Goal: Information Seeking & Learning: Stay updated

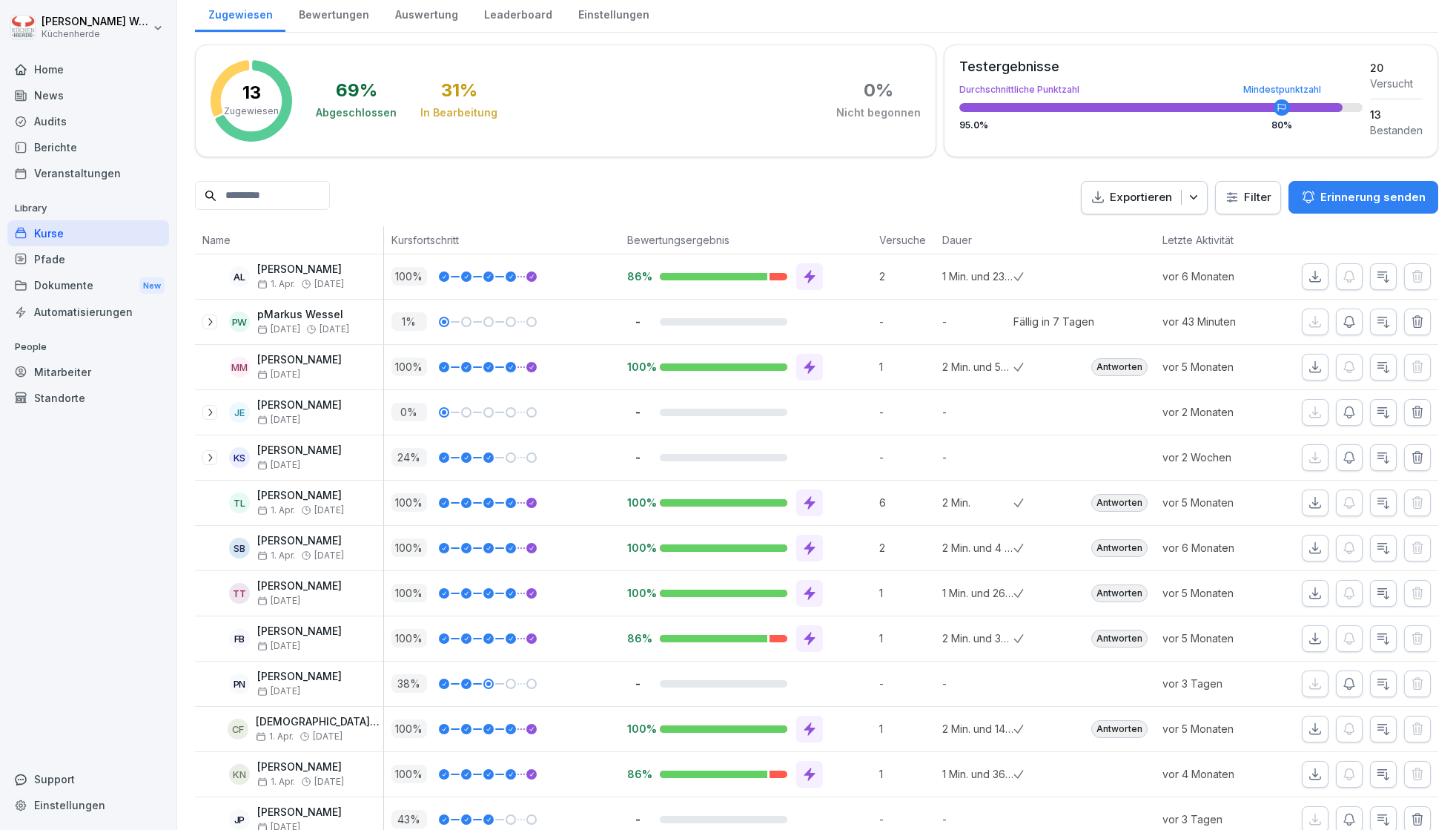
scroll to position [242, 0]
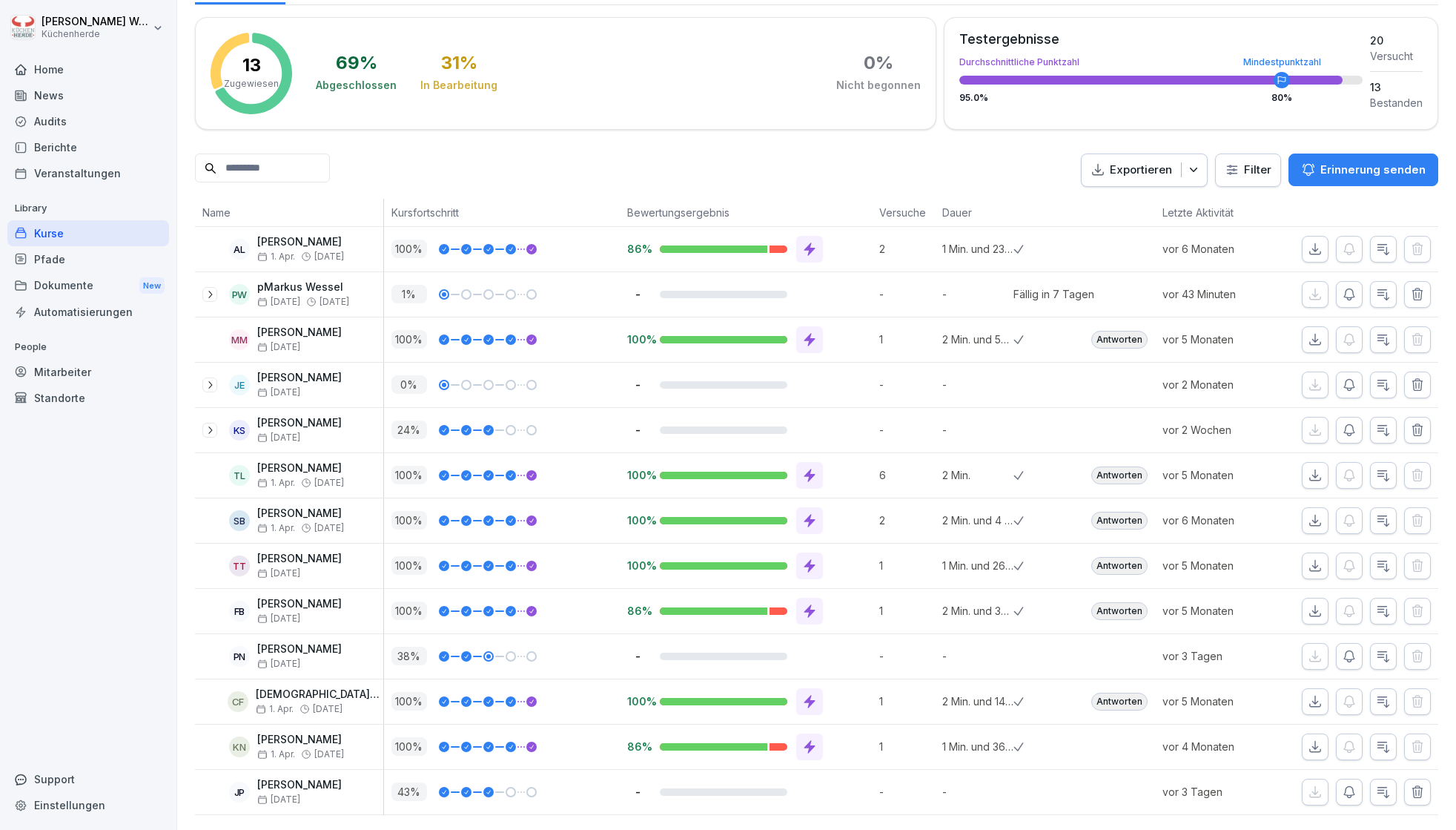
click at [99, 57] on div "Home" at bounding box center [88, 69] width 162 height 26
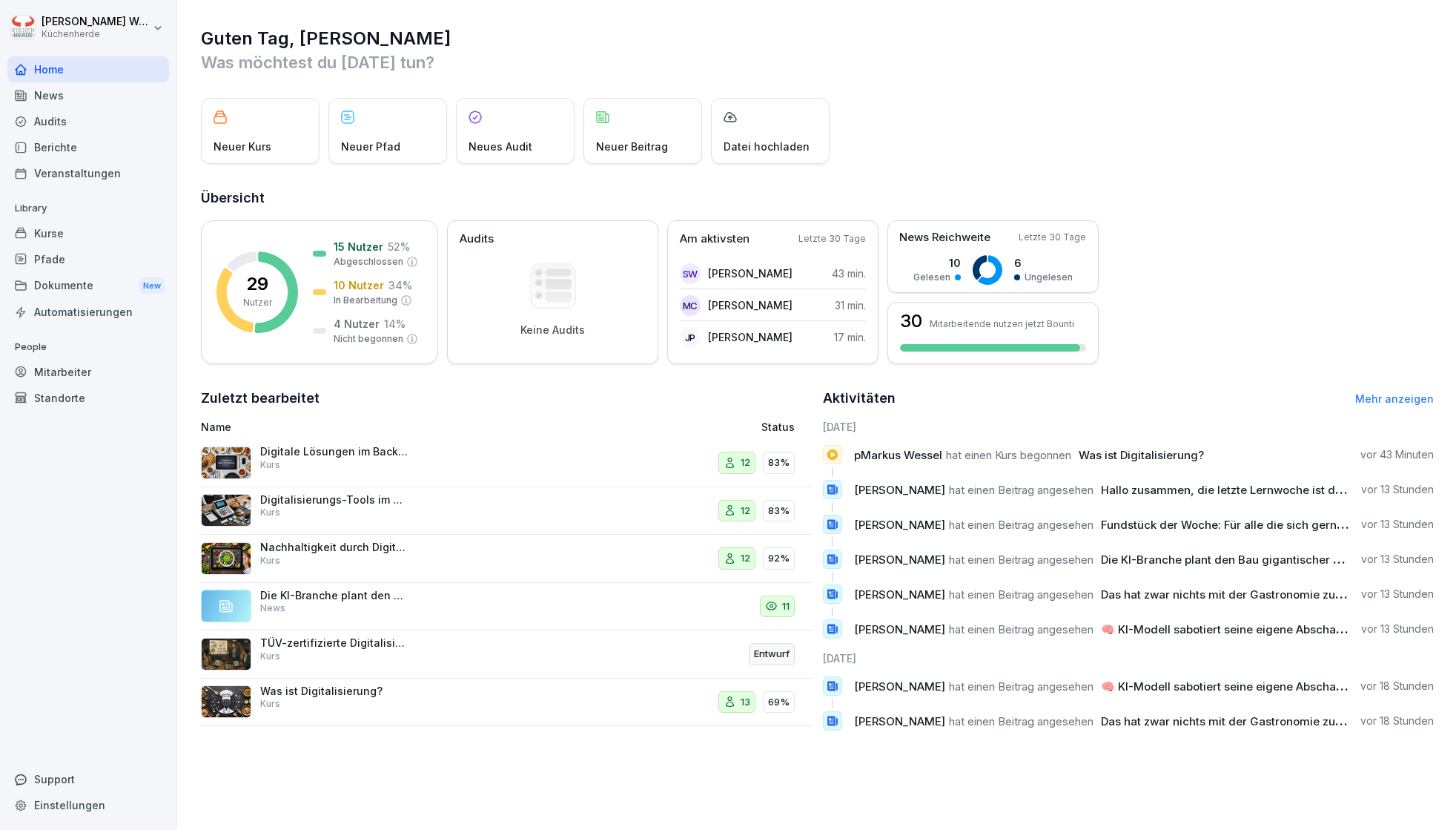
click at [1271, 493] on span "Hallo zusammen, die letzte Lernwoche ist da – der Endspurt! 🎯 Ich wünsche euch …" at bounding box center [1375, 489] width 549 height 14
click at [1162, 497] on p "Sven Steinkuhl hat einen Beitrag angesehen Hallo zusammen, die letzte Lernwoche…" at bounding box center [1101, 490] width 496 height 16
click at [93, 99] on div "News" at bounding box center [88, 95] width 162 height 26
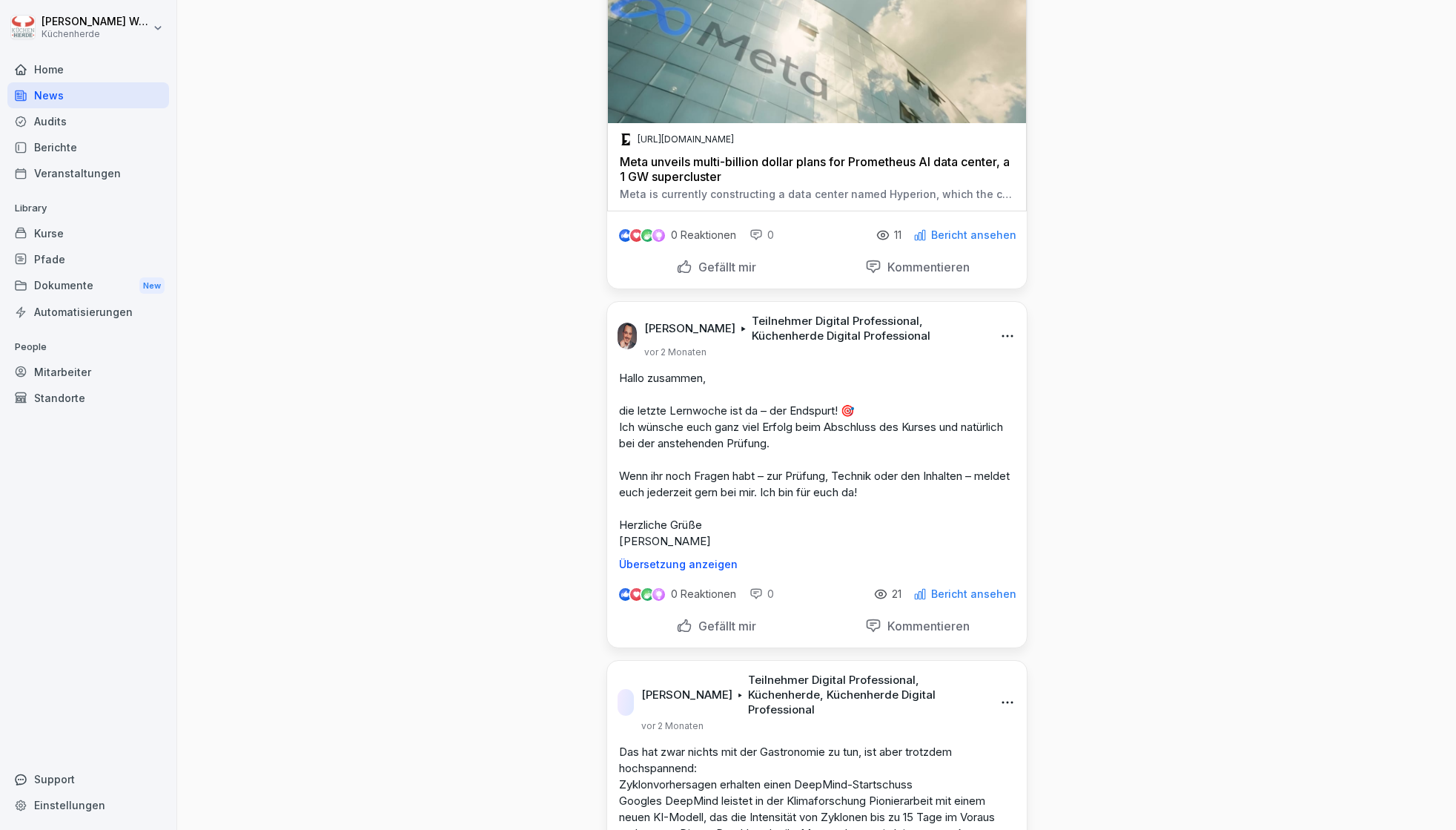
scroll to position [519, 0]
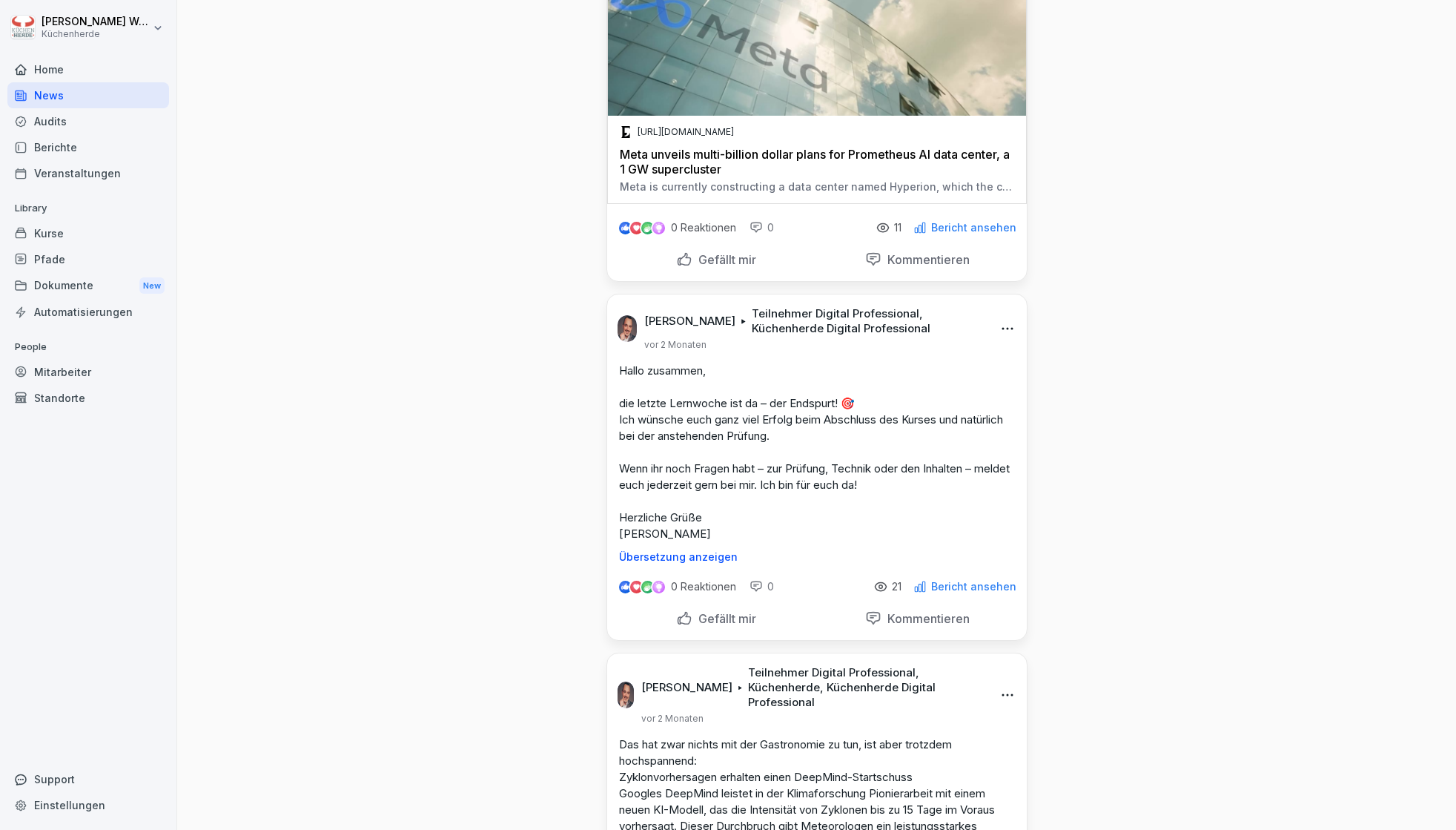
click at [956, 482] on p "Hallo zusammen, die letzte Lernwoche ist da – der Endspurt! 🎯 Ich wünsche euch …" at bounding box center [817, 452] width 396 height 180
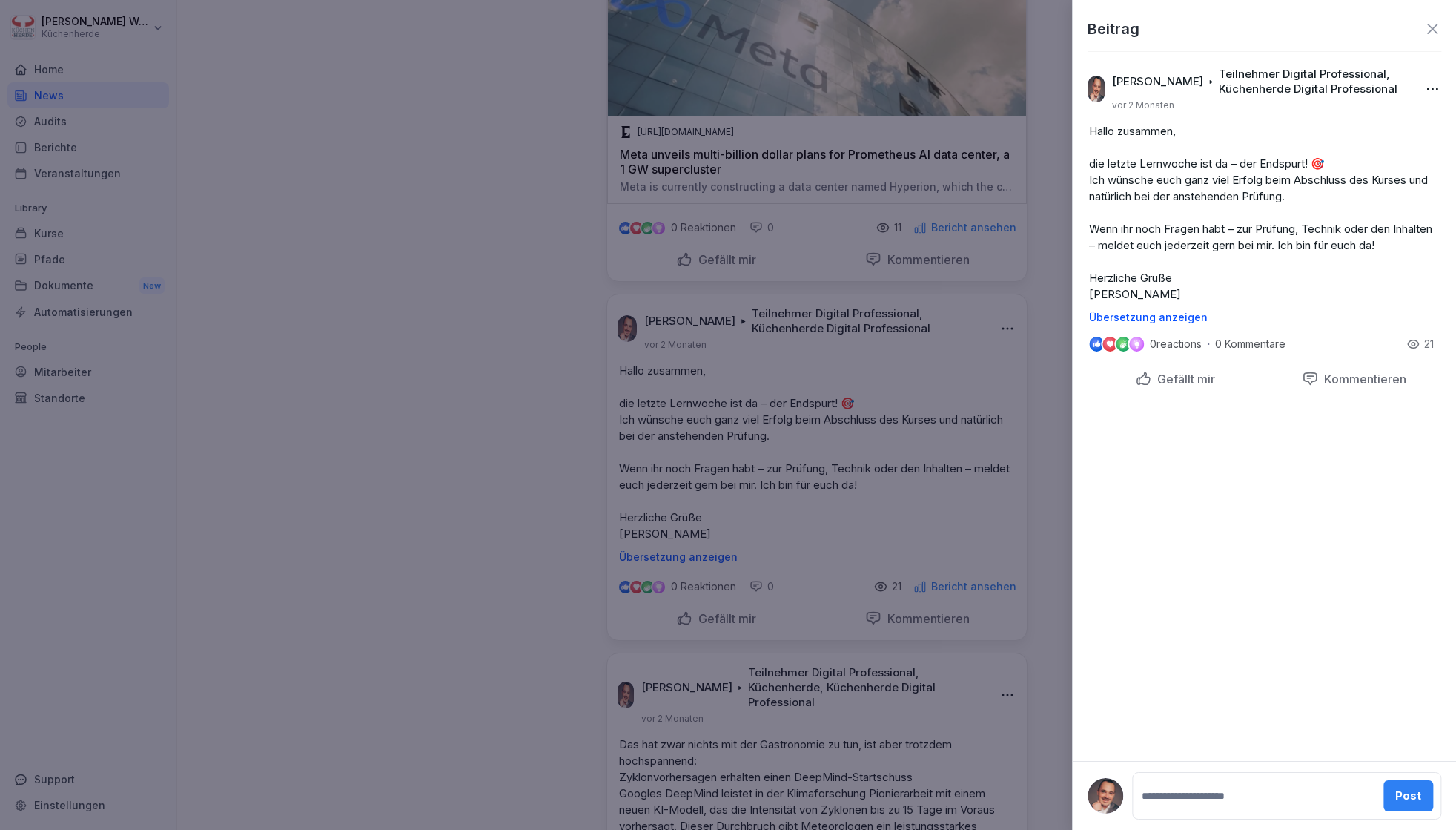
click at [950, 480] on div at bounding box center [728, 415] width 1456 height 830
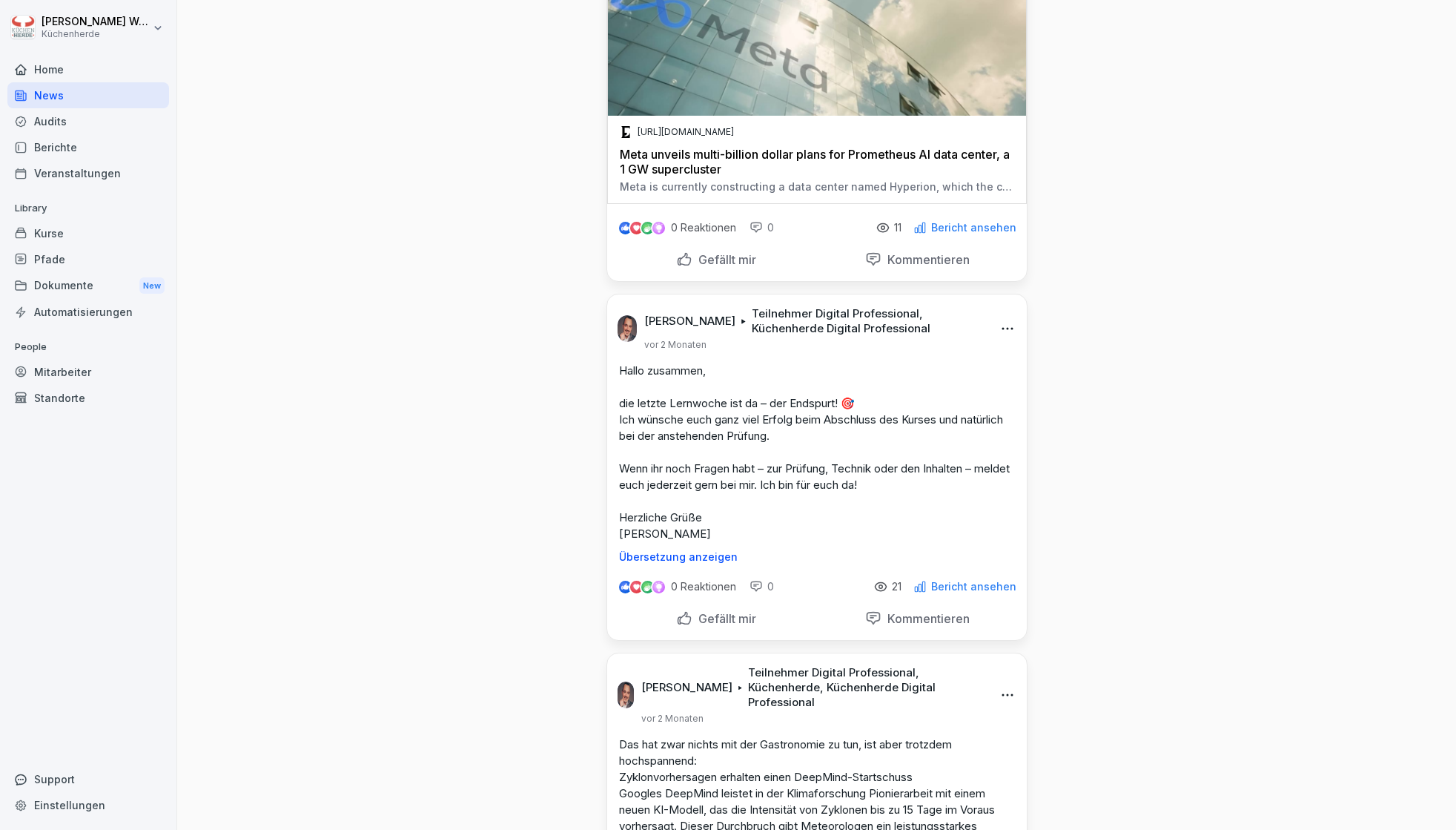
click at [933, 592] on p "Bericht ansehen" at bounding box center [974, 586] width 86 height 12
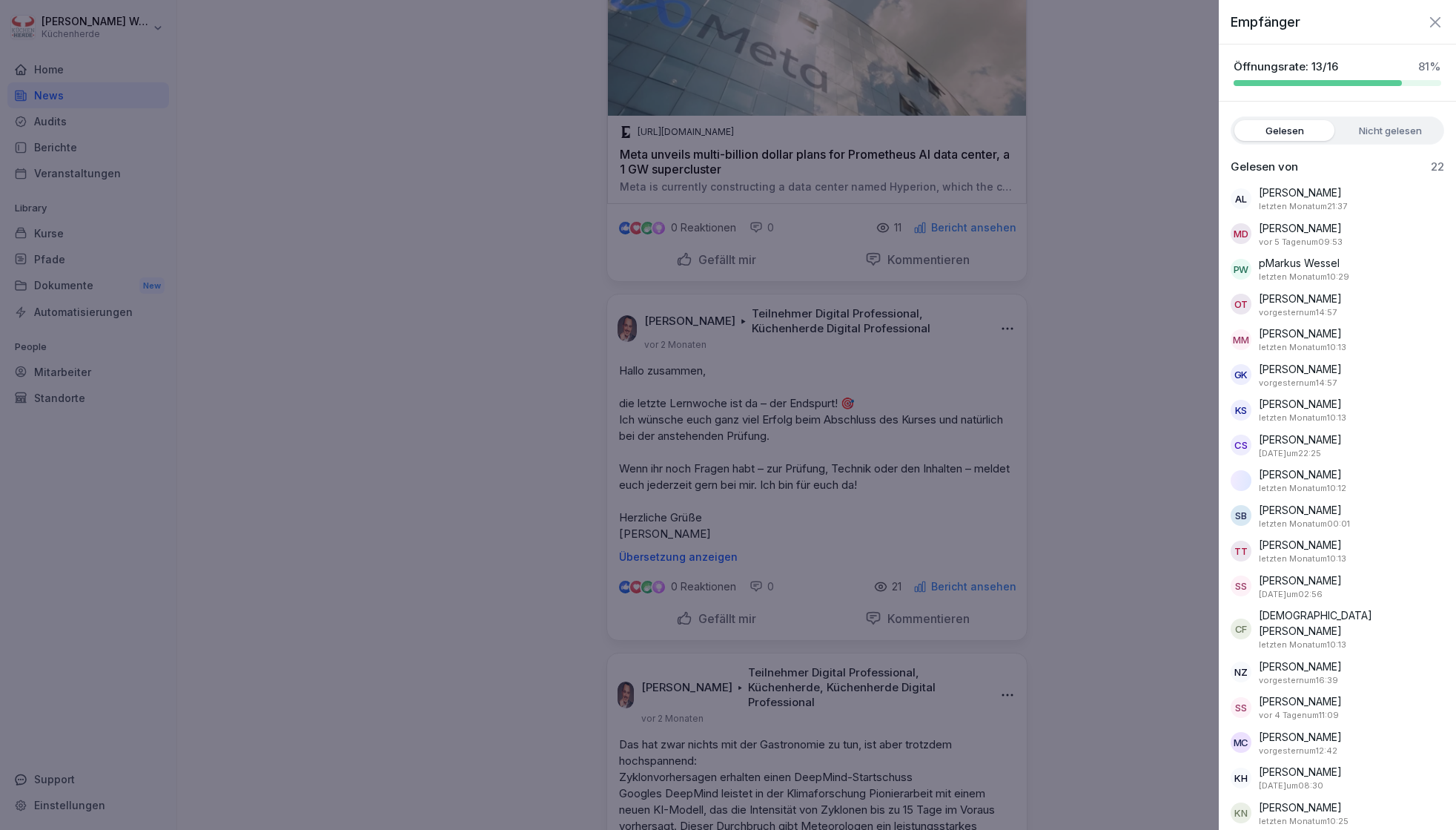
click at [933, 639] on div at bounding box center [728, 415] width 1456 height 830
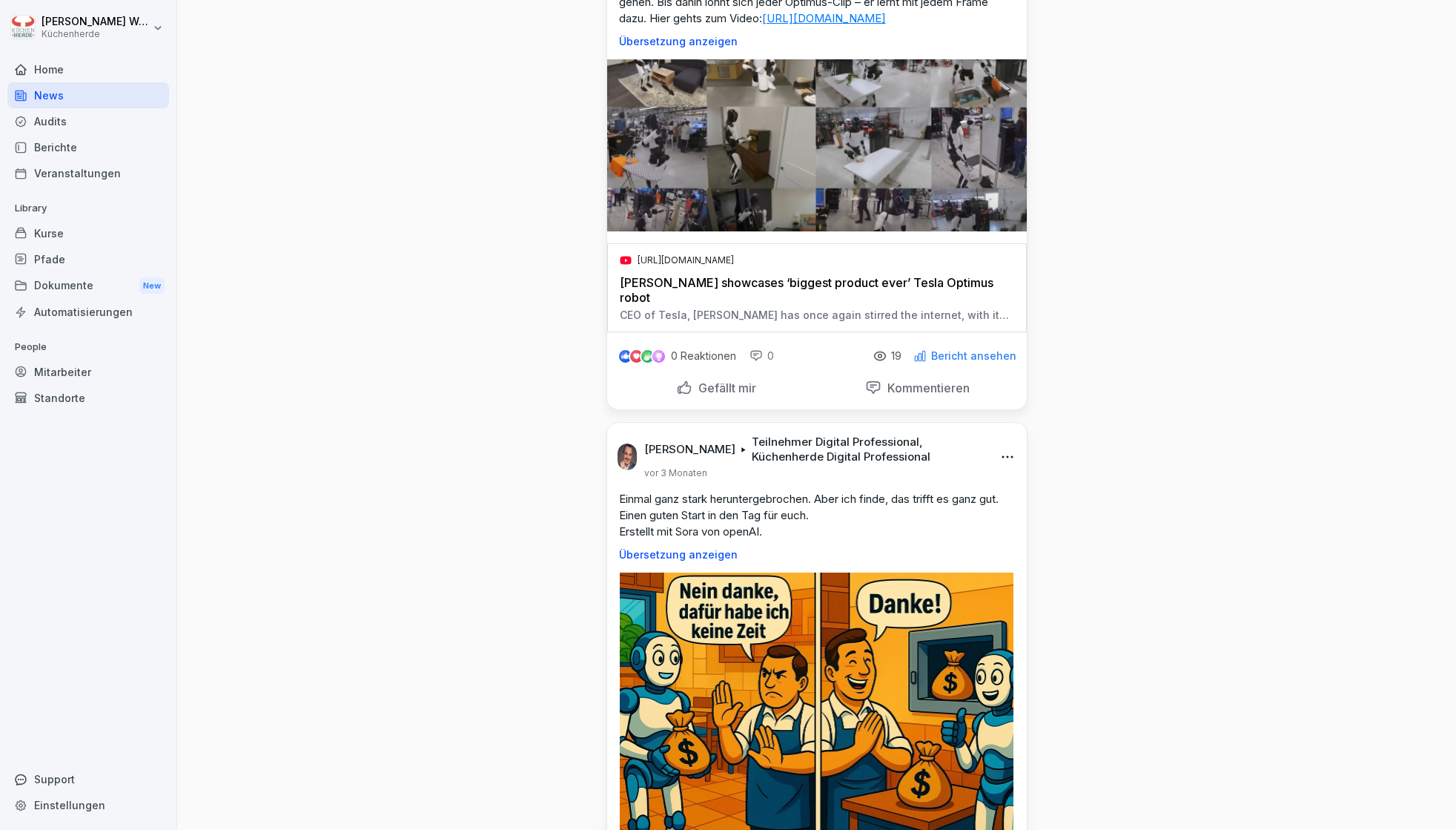
scroll to position [3337, 0]
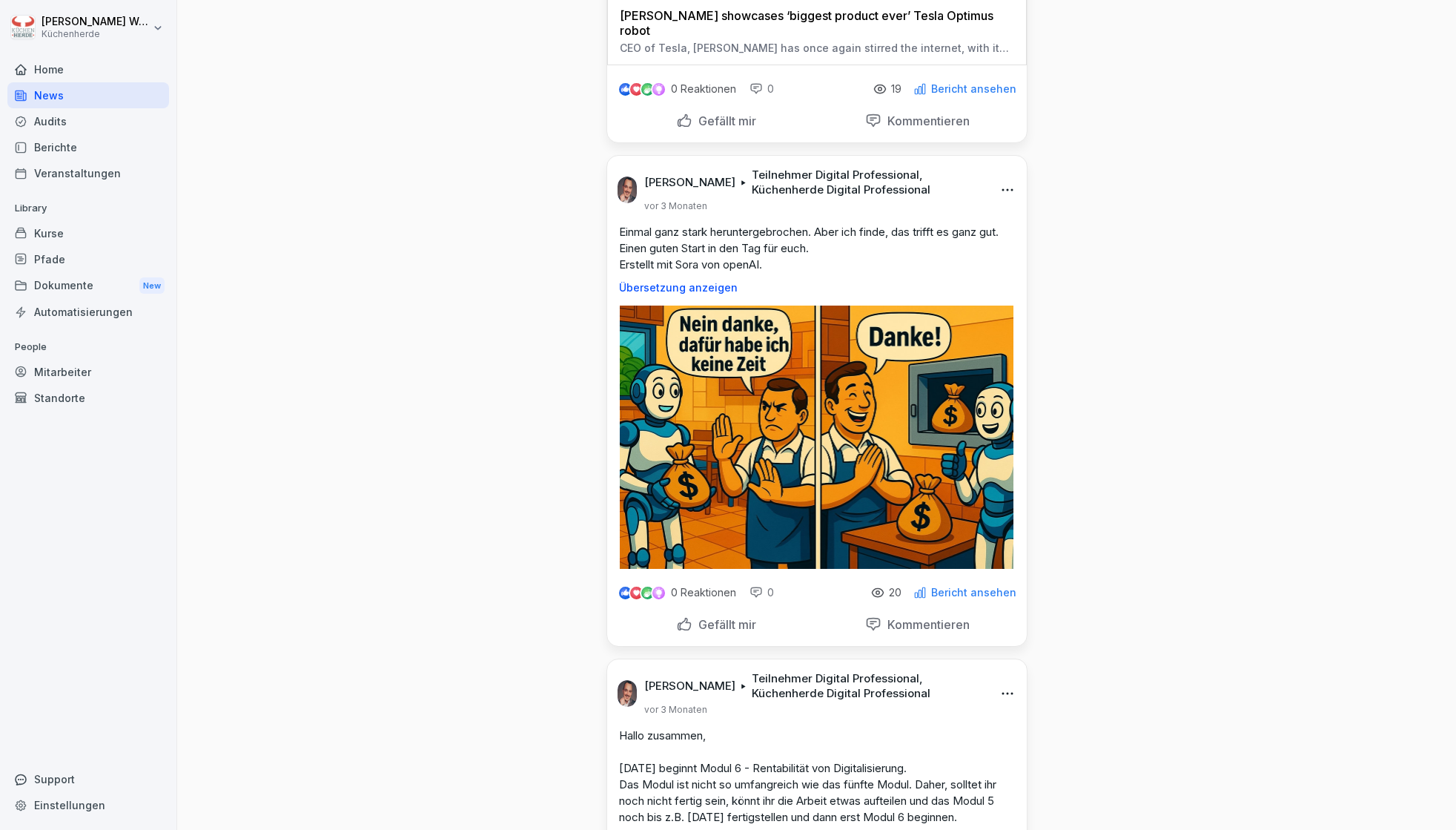
click at [40, 70] on div "Home" at bounding box center [88, 69] width 162 height 26
